Goal: Task Accomplishment & Management: Manage account settings

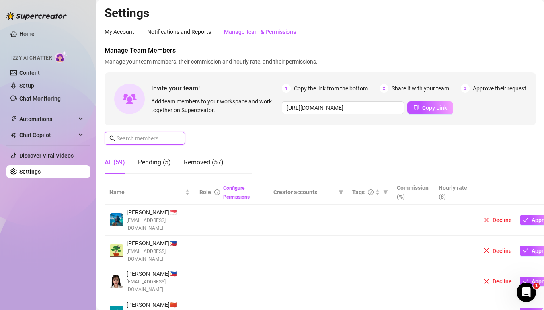
click at [156, 140] on input "text" at bounding box center [145, 138] width 57 height 9
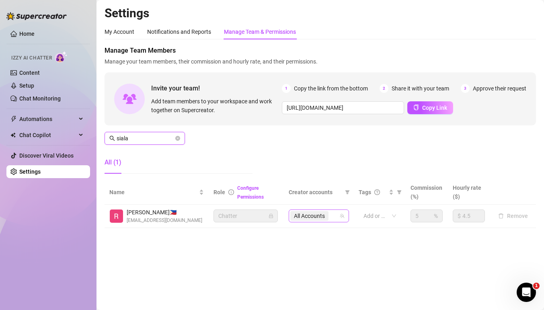
type input "siala"
